Goal: Task Accomplishment & Management: Use online tool/utility

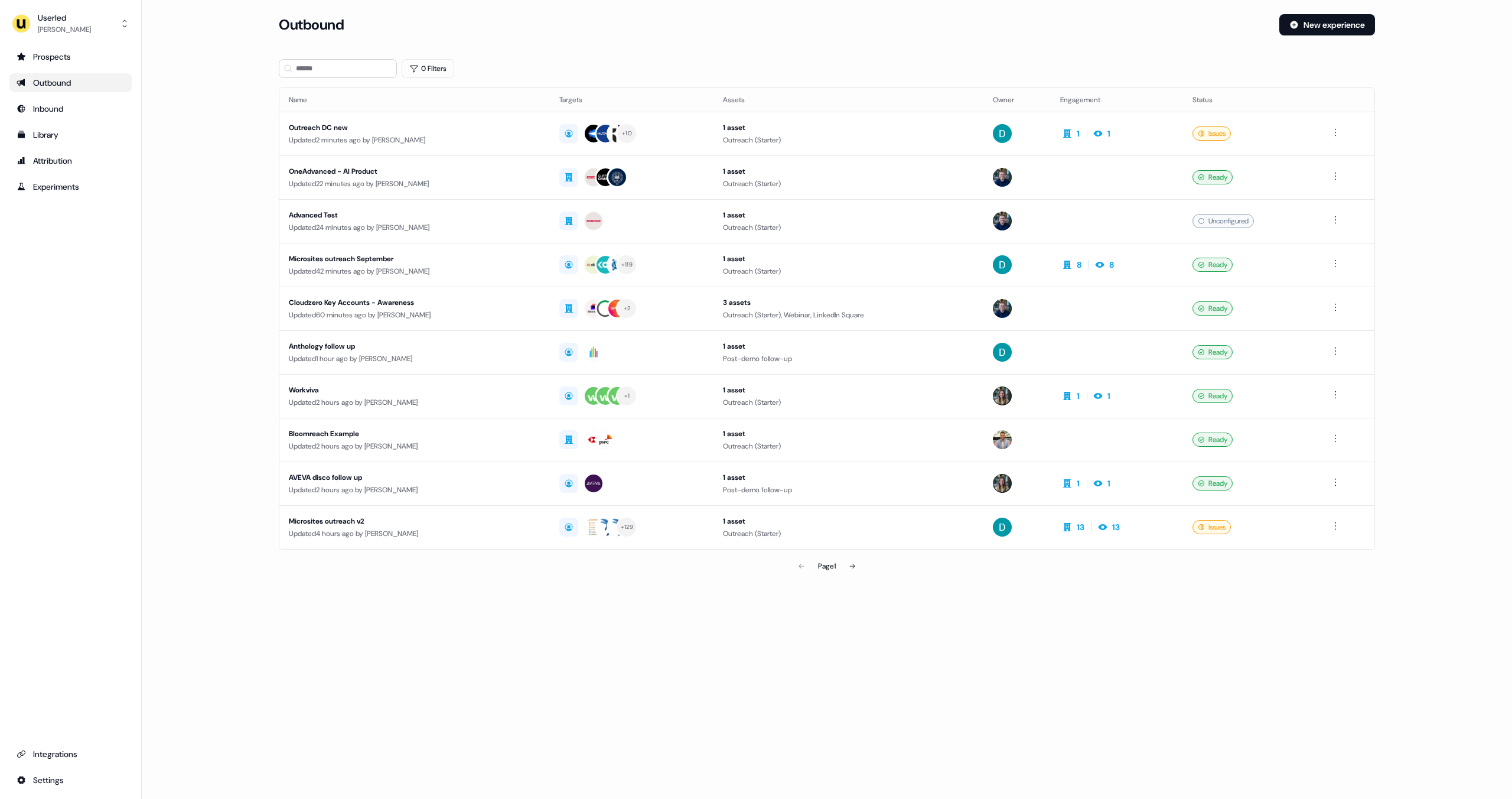
click at [946, 585] on section "Loading... Outbound New experience 0 Filters Name Targets Assets Owner Engageme…" at bounding box center [827, 312] width 1134 height 597
click at [216, 220] on main "Loading... Outbound New experience 0 Filters Name Targets Assets Owner Engageme…" at bounding box center [826, 312] width 1370 height 597
click at [73, 19] on div "Userled" at bounding box center [64, 18] width 53 height 12
click at [78, 50] on div "Impersonate (Admin)" at bounding box center [69, 54] width 112 height 21
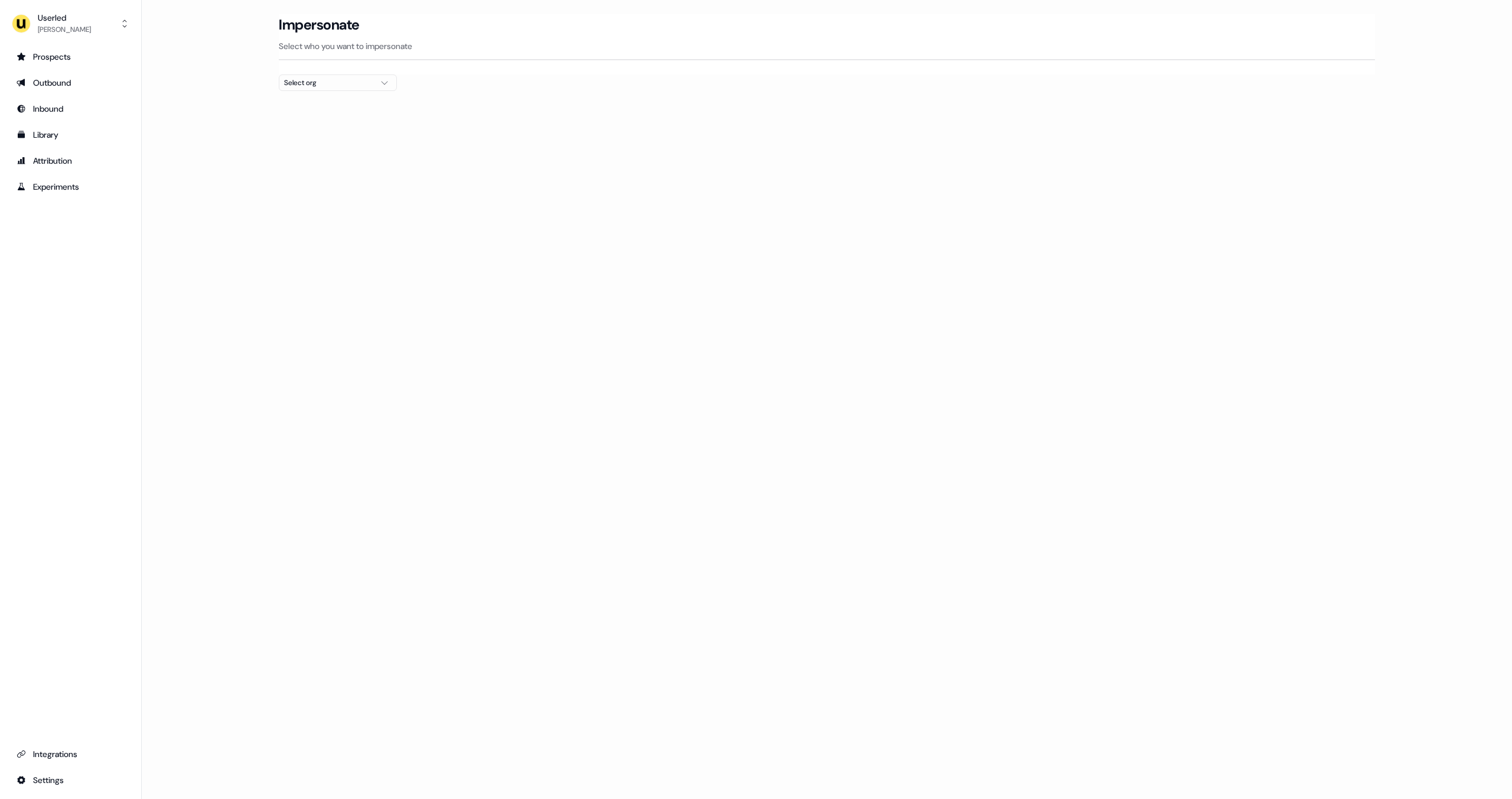
click at [326, 84] on div "Select org" at bounding box center [329, 83] width 89 height 12
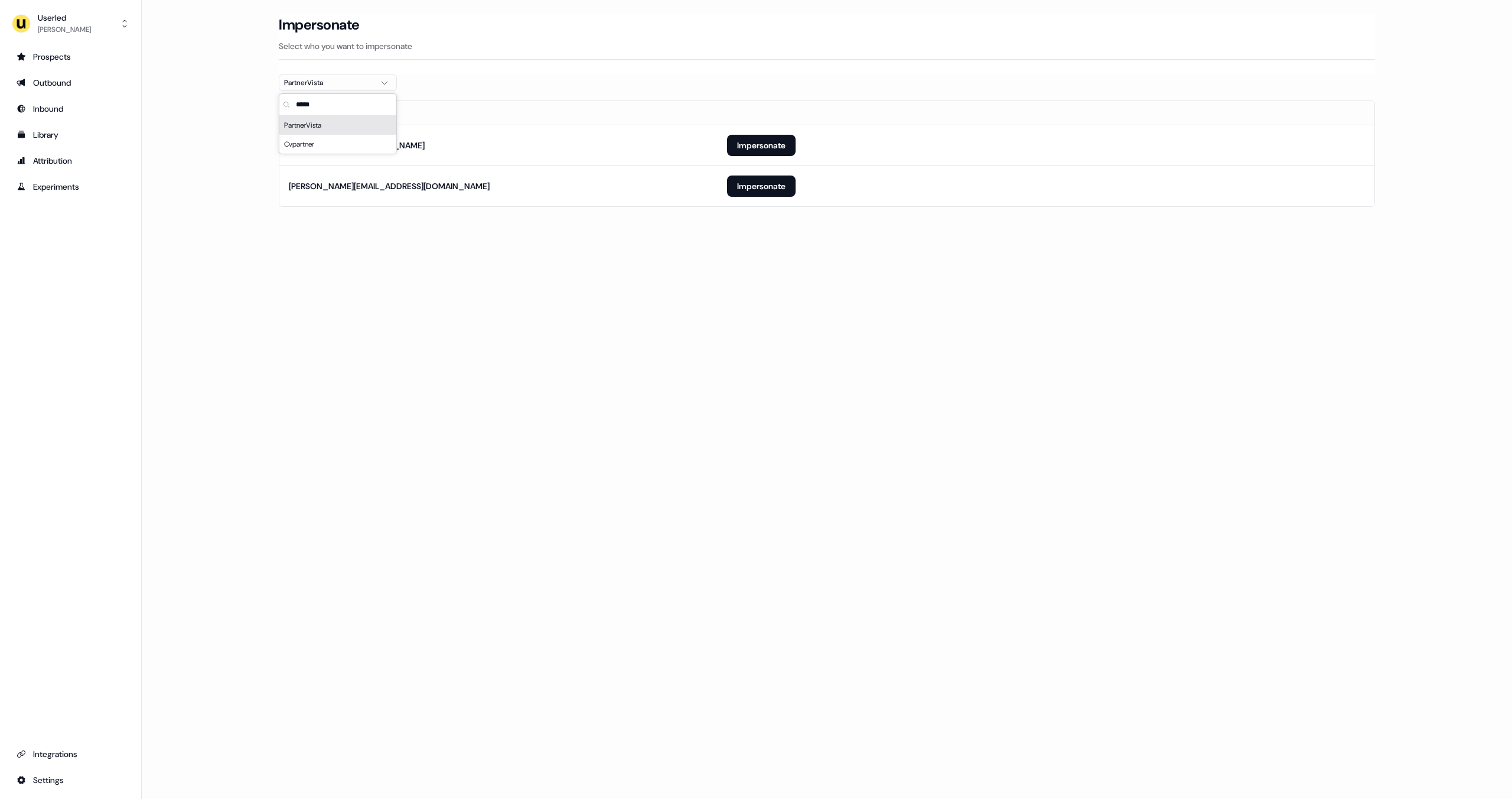
type input "*****"
click at [414, 282] on div "Loading... Impersonate Select who you want to impersonate PartnerVista Email [E…" at bounding box center [826, 399] width 1370 height 799
click at [739, 146] on button "Impersonate" at bounding box center [761, 145] width 68 height 21
